Goal: Information Seeking & Learning: Learn about a topic

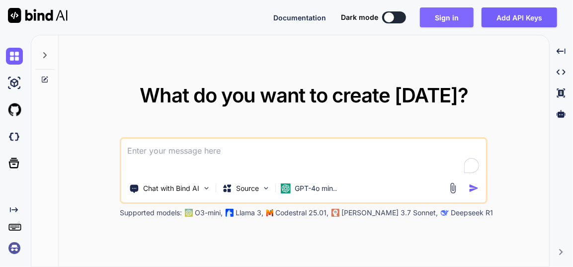
click at [443, 17] on button "Sign in" at bounding box center [447, 17] width 54 height 20
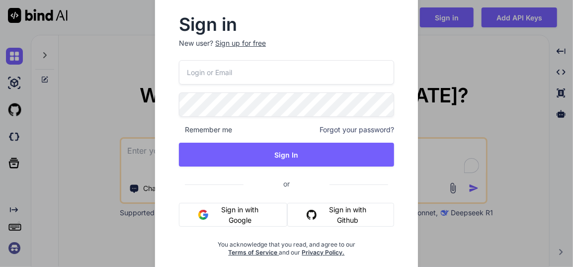
click at [258, 211] on button "Sign in with Google" at bounding box center [233, 215] width 108 height 24
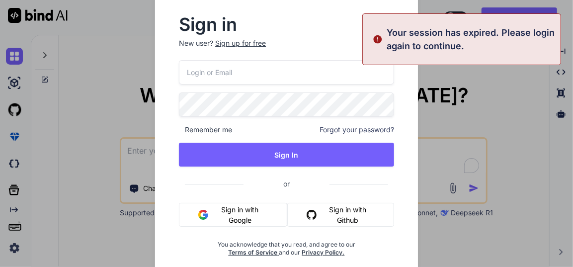
click at [245, 215] on button "Sign in with Google" at bounding box center [233, 215] width 108 height 24
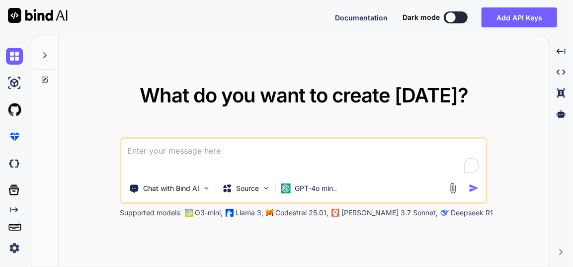
click at [234, 150] on textarea at bounding box center [303, 157] width 365 height 37
click at [299, 195] on div "GPT-4o min.." at bounding box center [309, 188] width 64 height 20
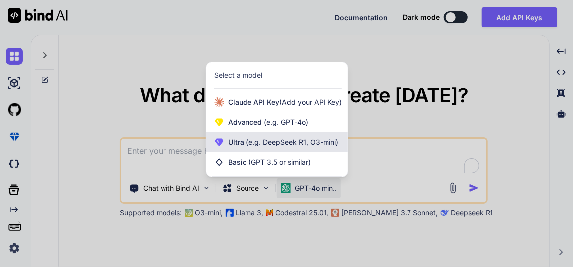
click at [268, 143] on span "(e.g. DeepSeek R1, O3-mini)" at bounding box center [291, 142] width 94 height 8
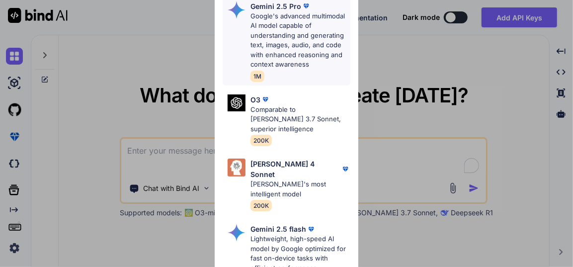
click at [286, 32] on p "Google's advanced multimodal AI model capable of understanding and generating t…" at bounding box center [300, 40] width 99 height 58
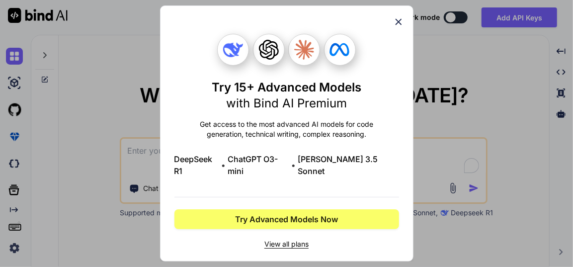
click at [403, 25] on icon at bounding box center [398, 21] width 11 height 11
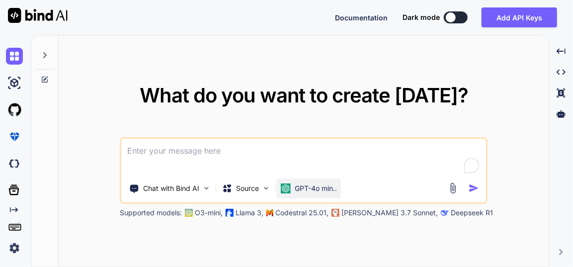
click at [323, 193] on div "GPT-4o min.." at bounding box center [309, 188] width 64 height 20
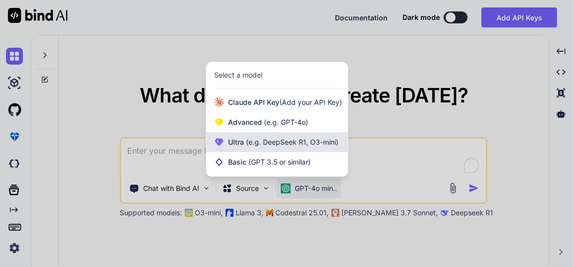
click at [294, 144] on span "(e.g. DeepSeek R1, O3-mini)" at bounding box center [291, 142] width 94 height 8
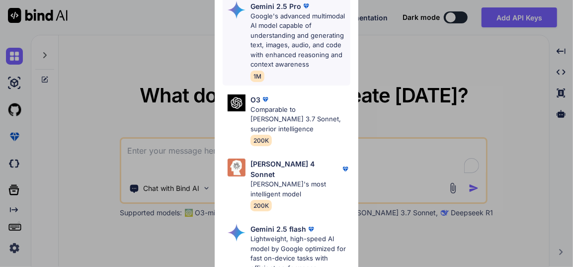
click at [294, 21] on p "Google's advanced multimodal AI model capable of understanding and generating t…" at bounding box center [300, 40] width 99 height 58
